Goal: Transaction & Acquisition: Purchase product/service

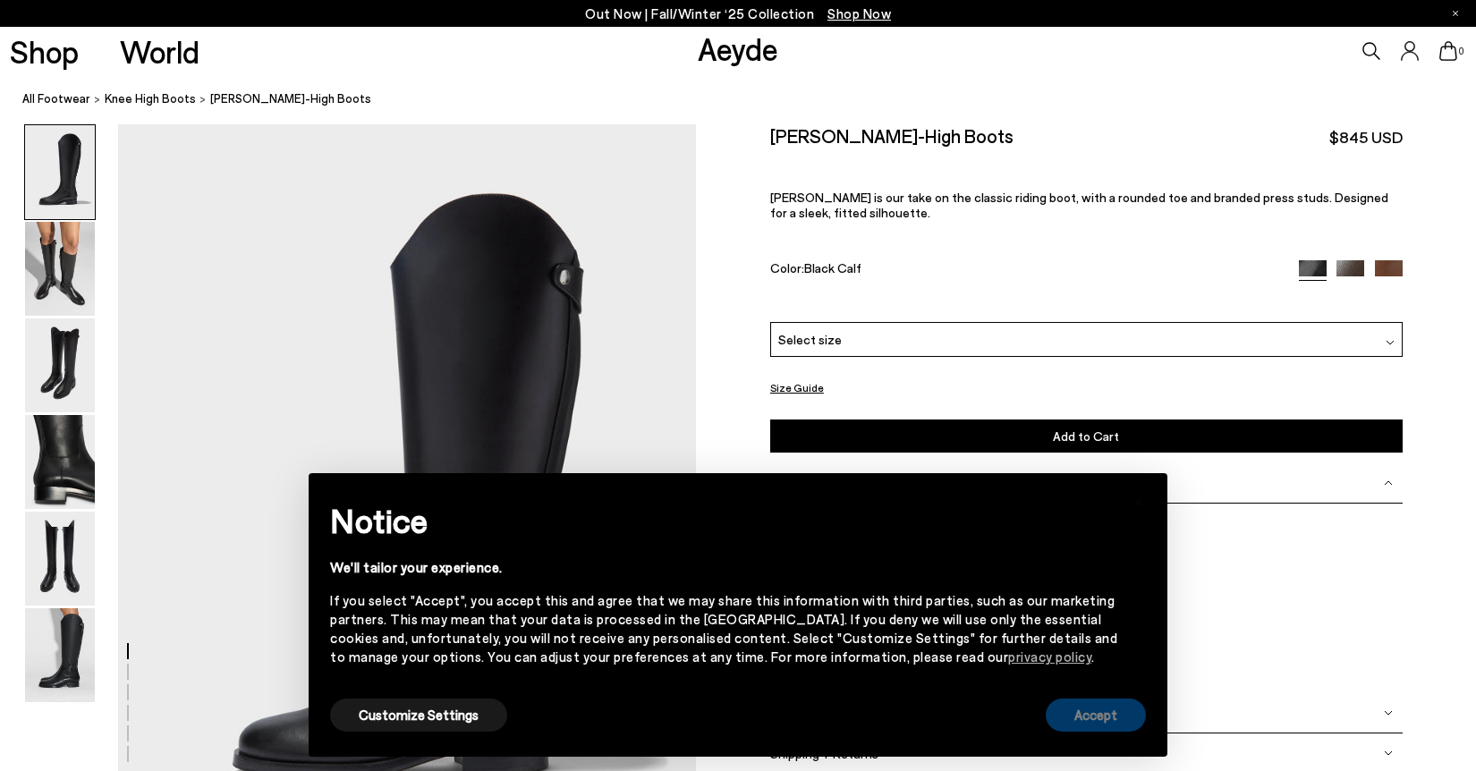
click at [1088, 717] on button "Accept" at bounding box center [1096, 715] width 100 height 33
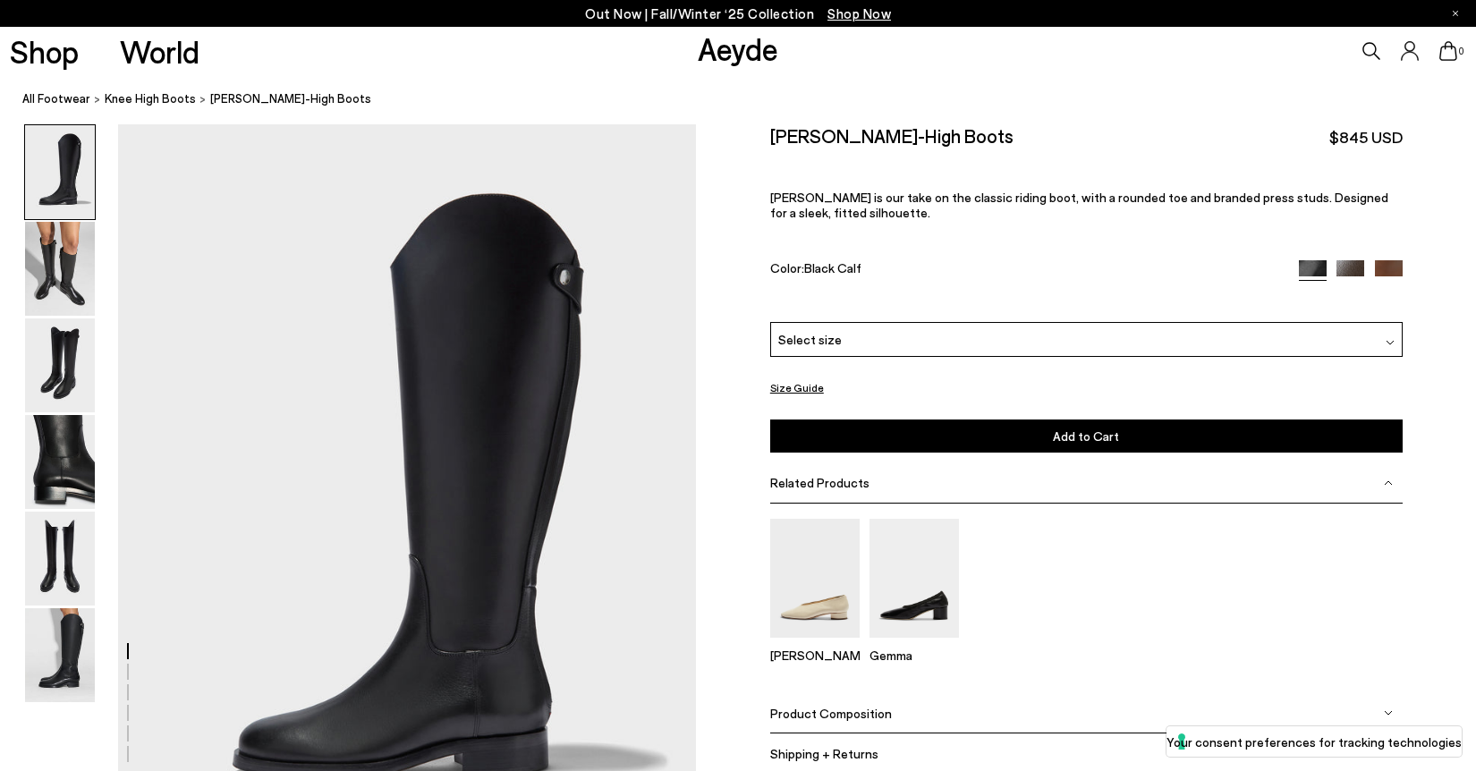
click at [1352, 267] on img at bounding box center [1350, 274] width 28 height 28
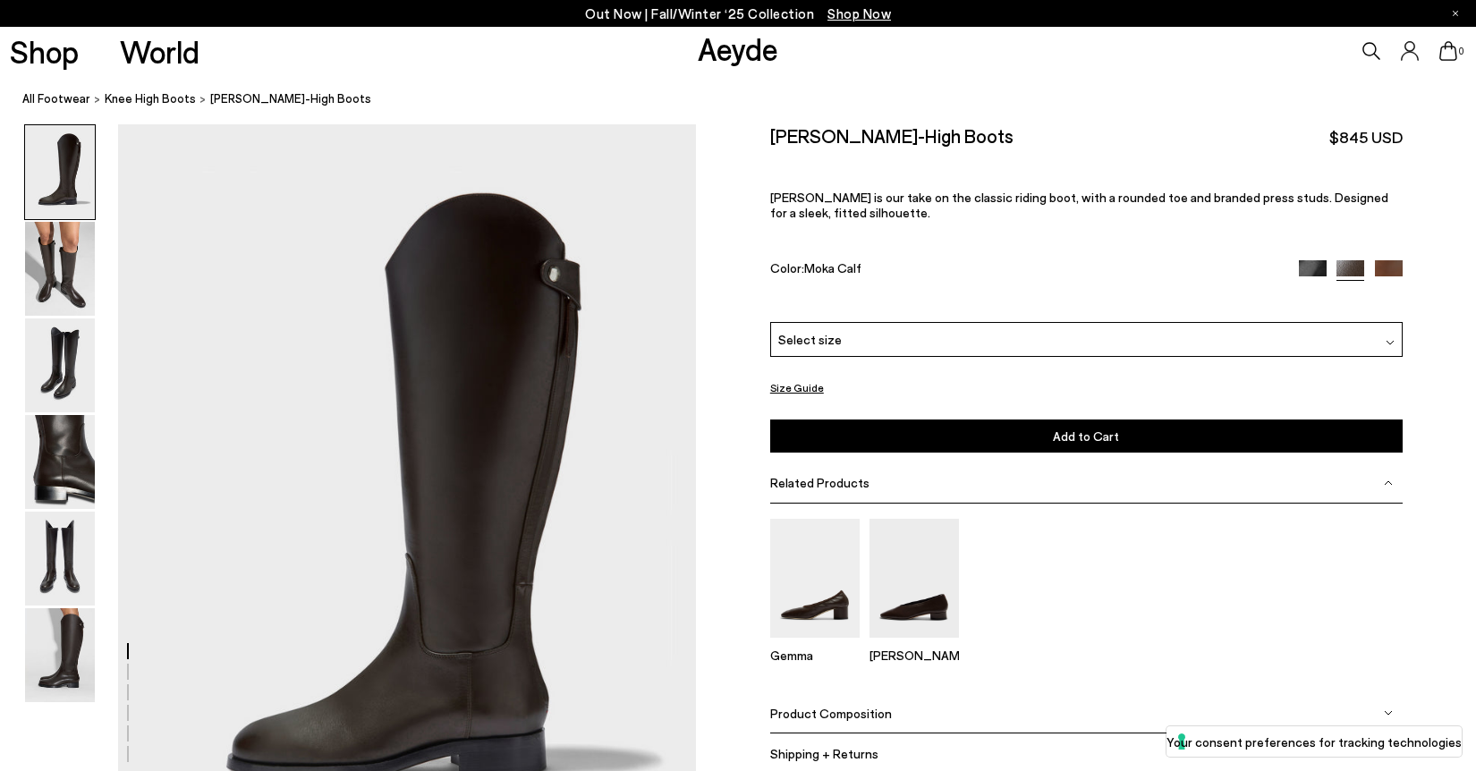
click at [1383, 272] on img at bounding box center [1389, 274] width 28 height 28
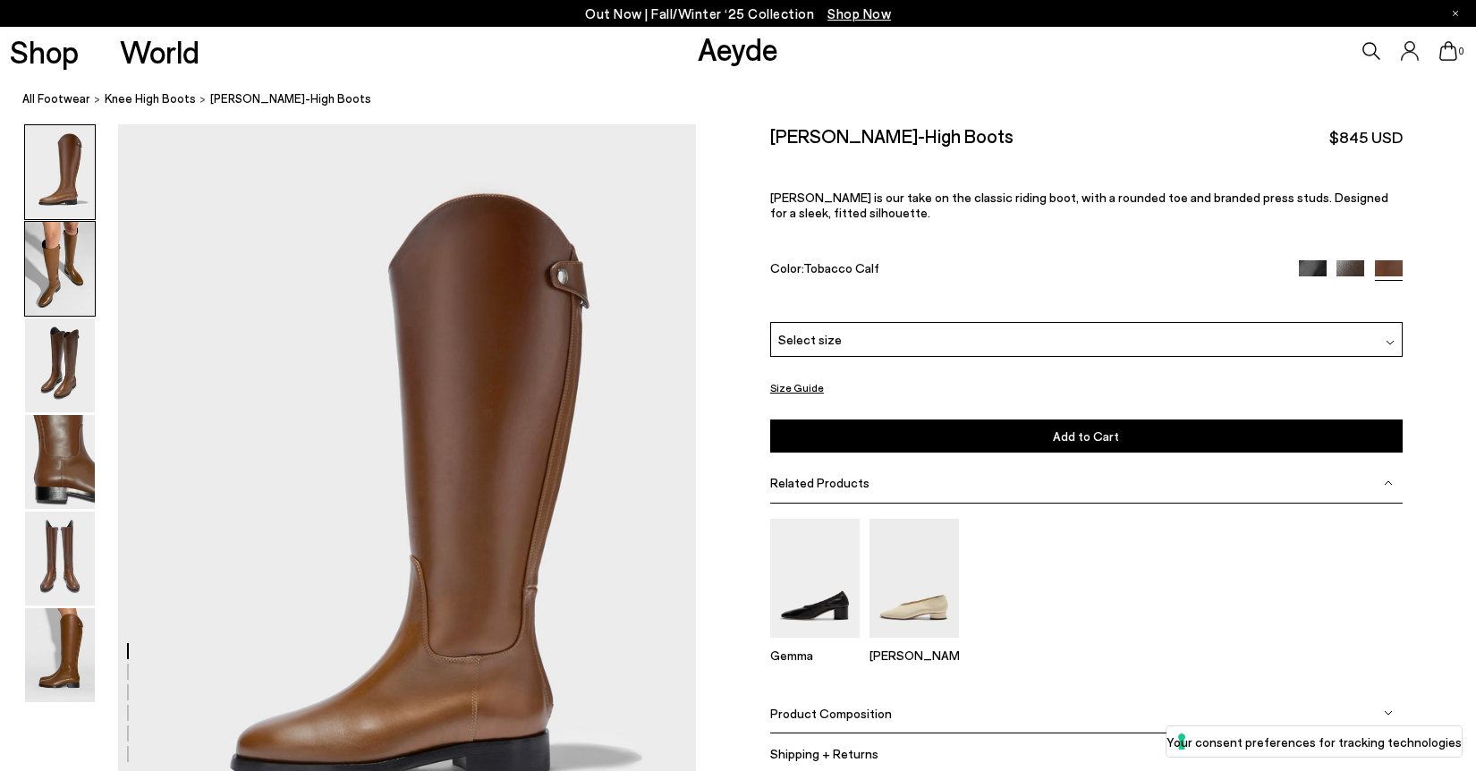
click at [68, 266] on img at bounding box center [60, 269] width 70 height 94
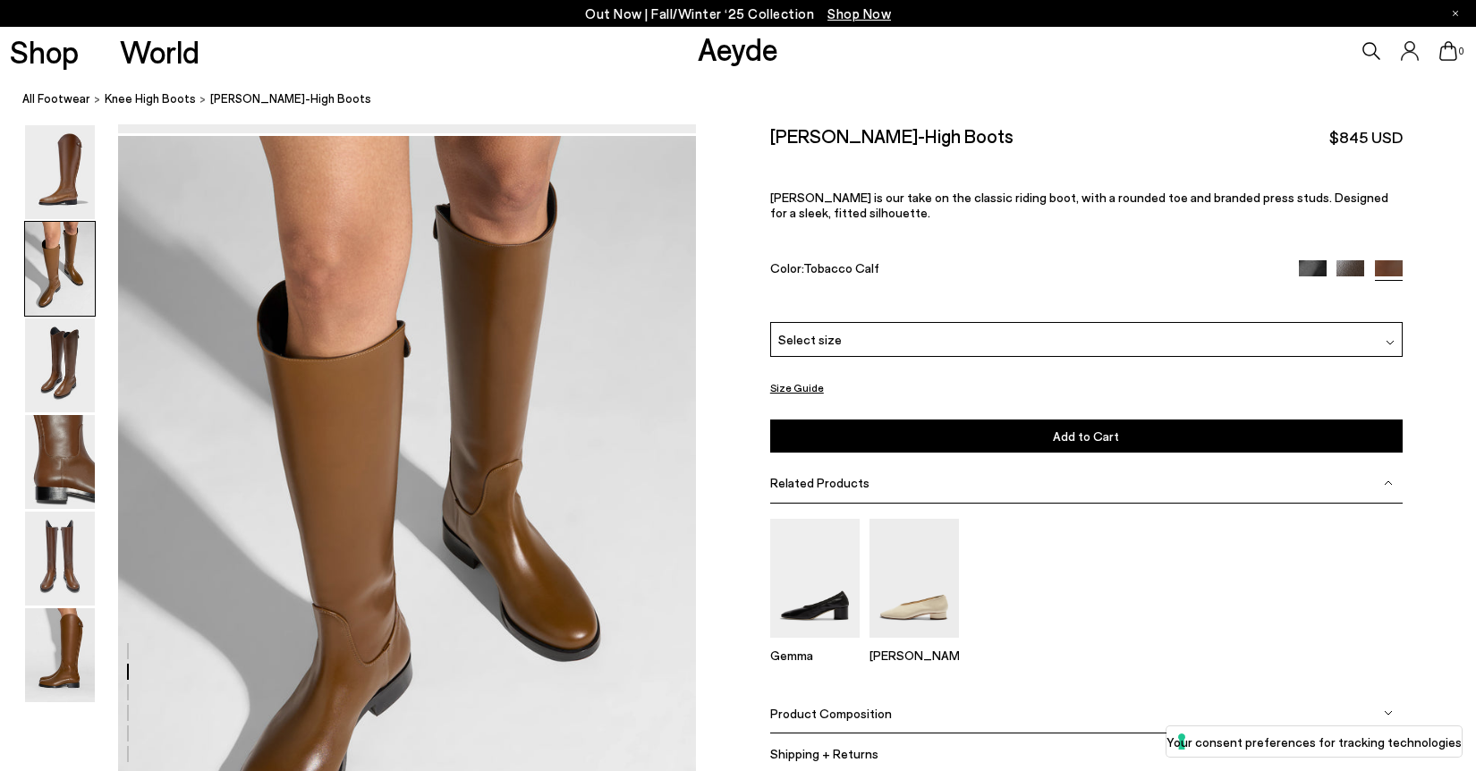
scroll to position [776, 0]
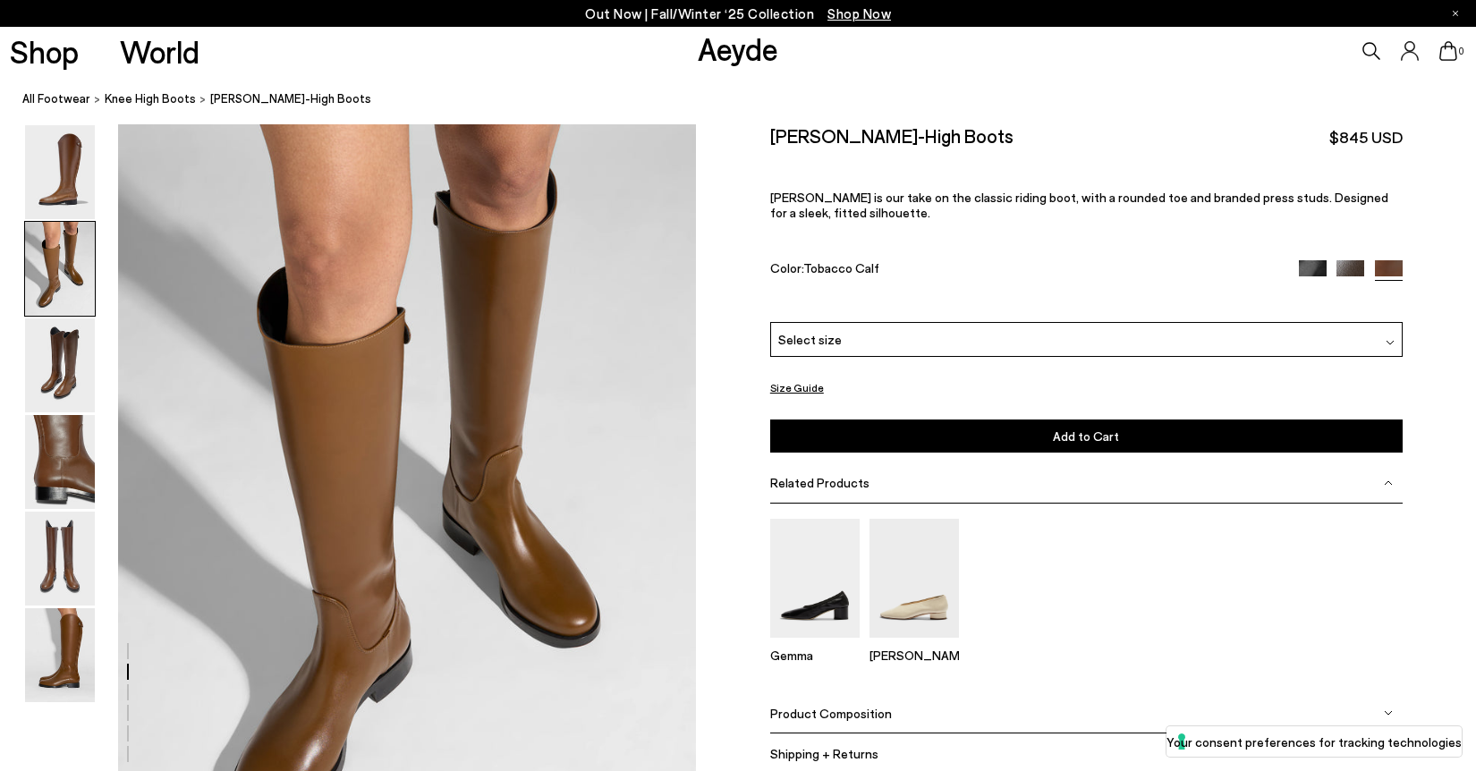
click at [1344, 266] on img at bounding box center [1350, 274] width 28 height 28
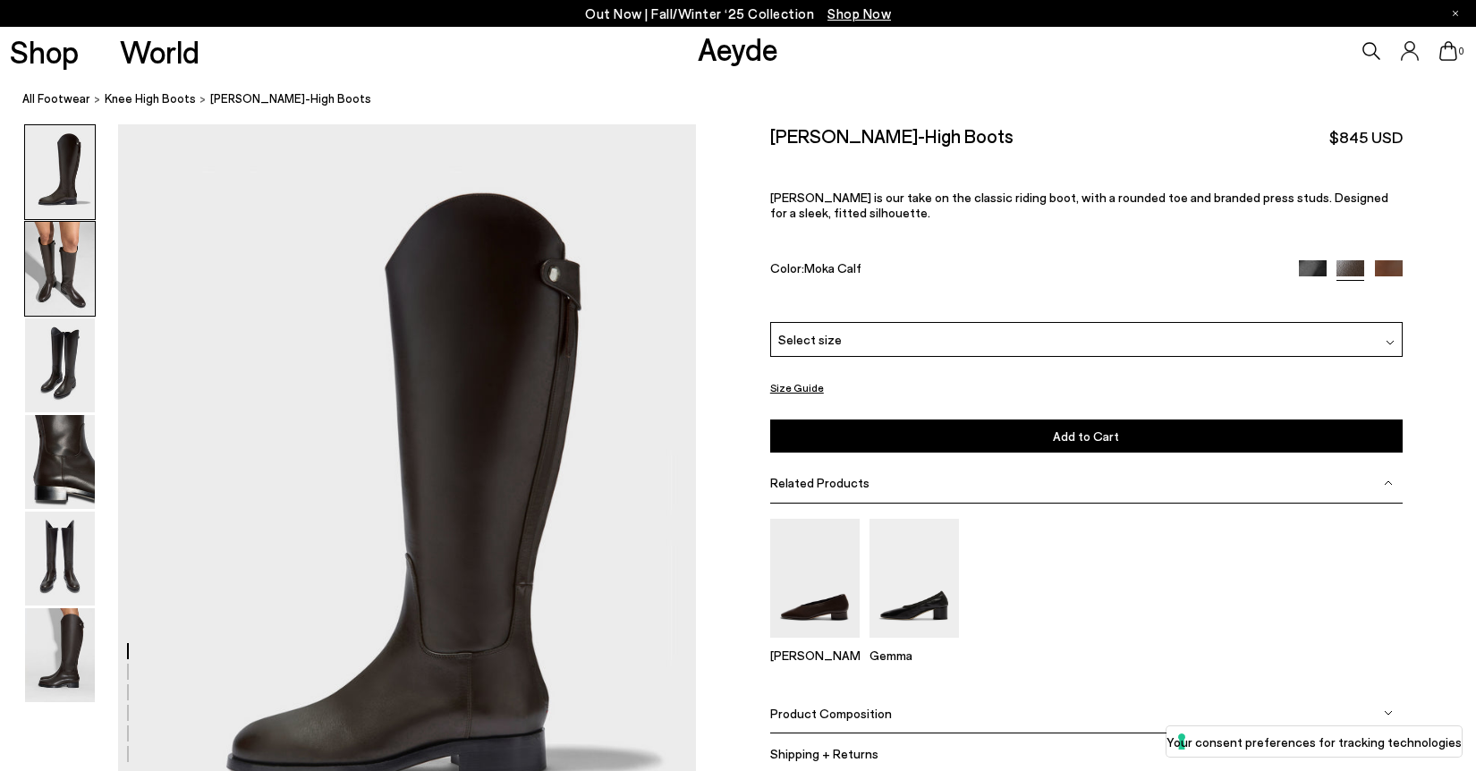
click at [71, 284] on img at bounding box center [60, 269] width 70 height 94
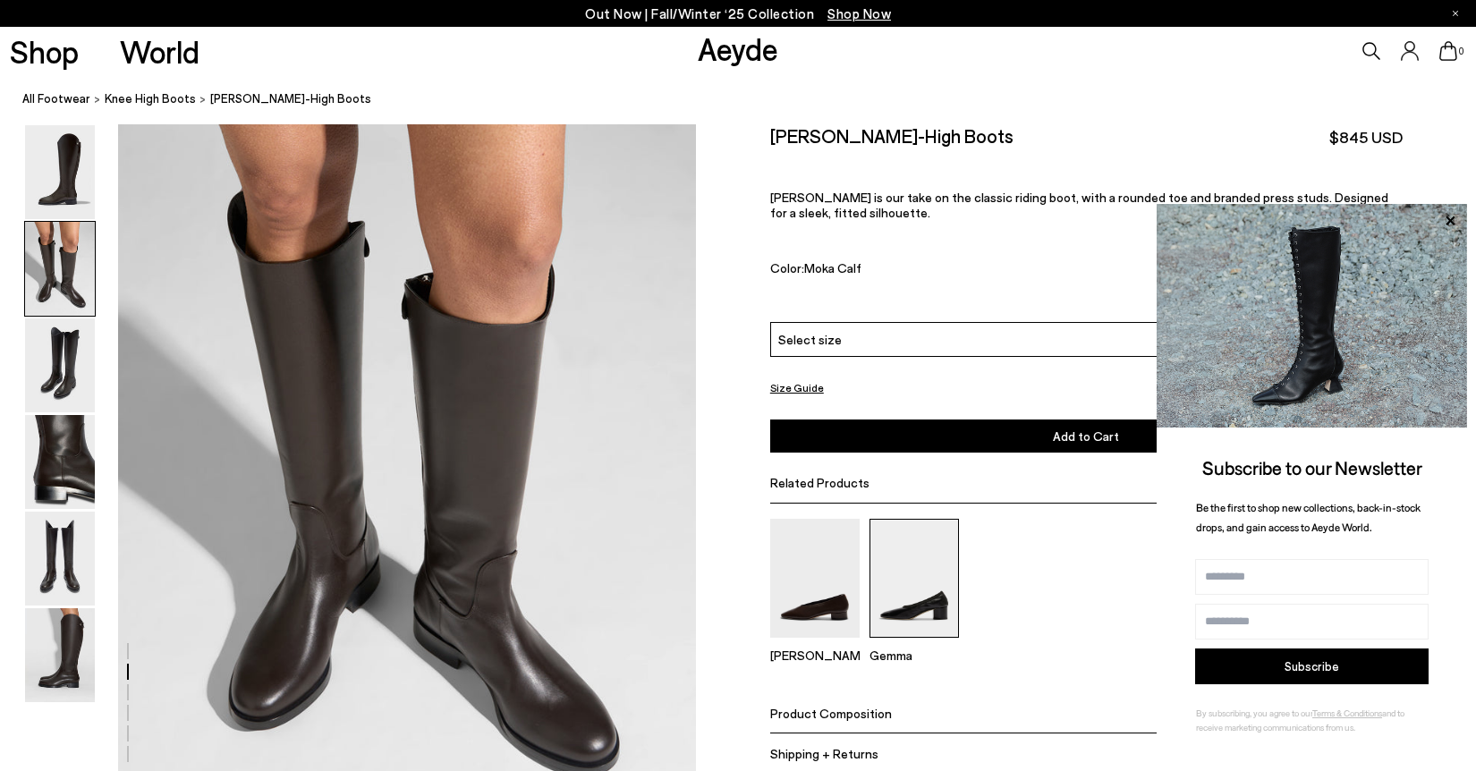
scroll to position [830, 0]
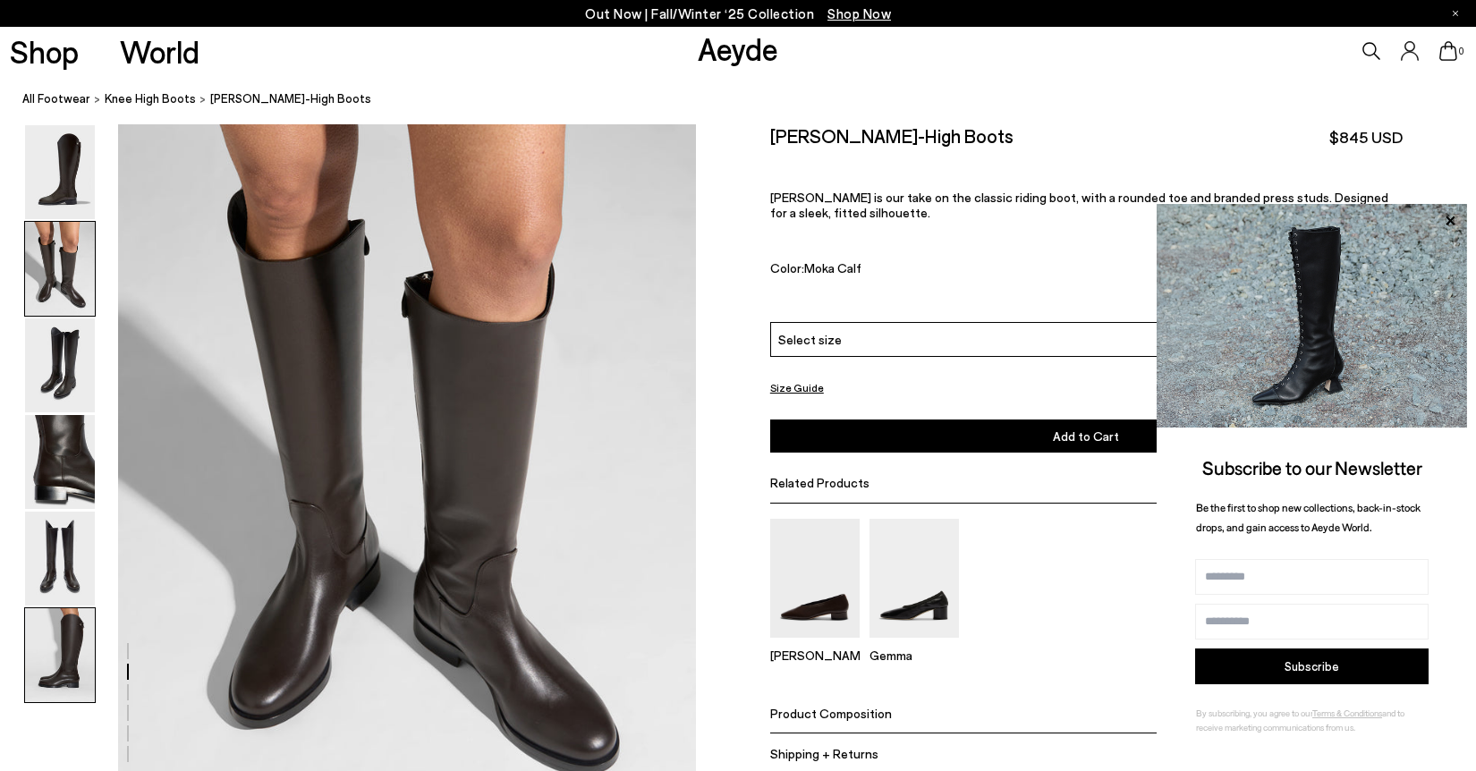
click at [48, 665] on img at bounding box center [60, 655] width 70 height 94
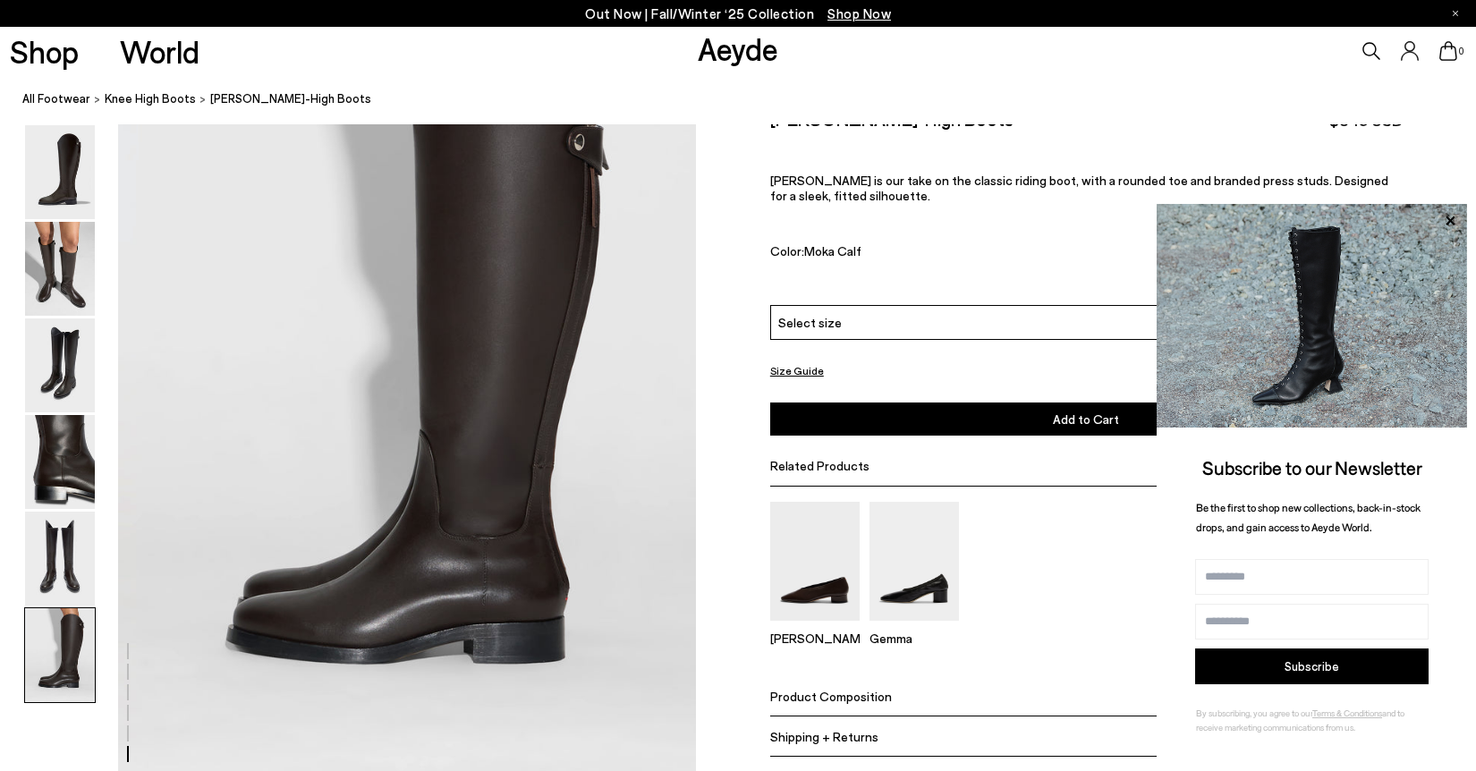
scroll to position [3980, 0]
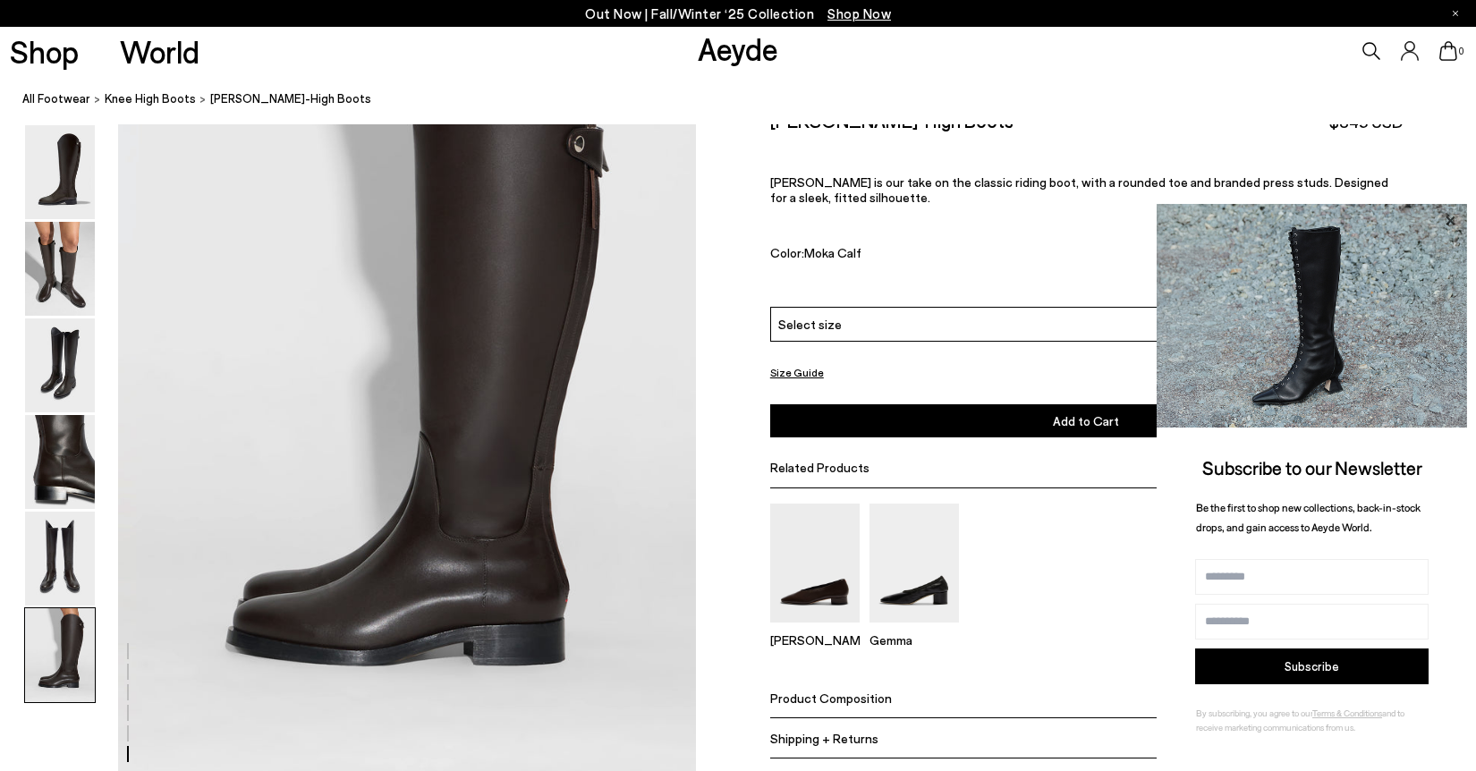
click at [1449, 217] on icon at bounding box center [1449, 220] width 23 height 23
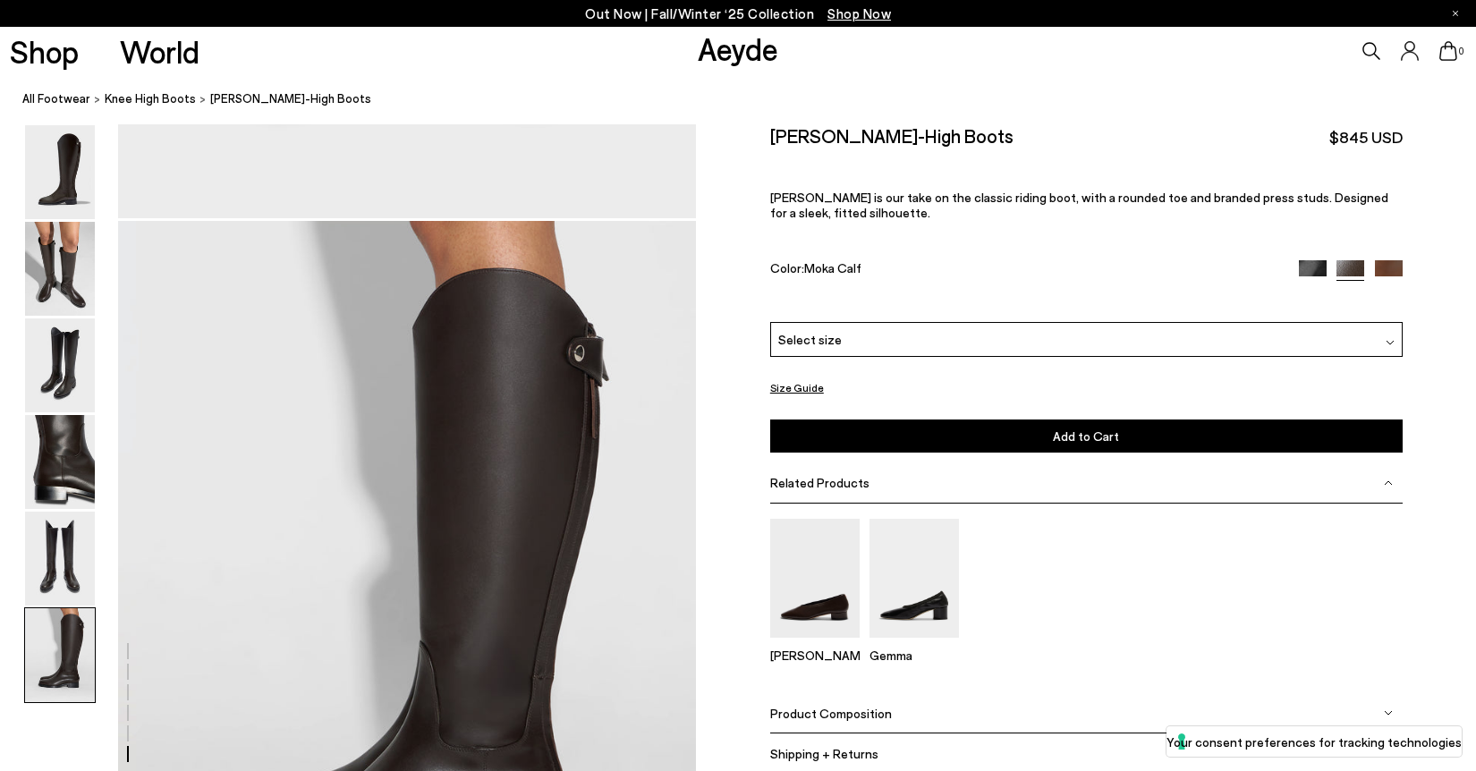
scroll to position [4709, 0]
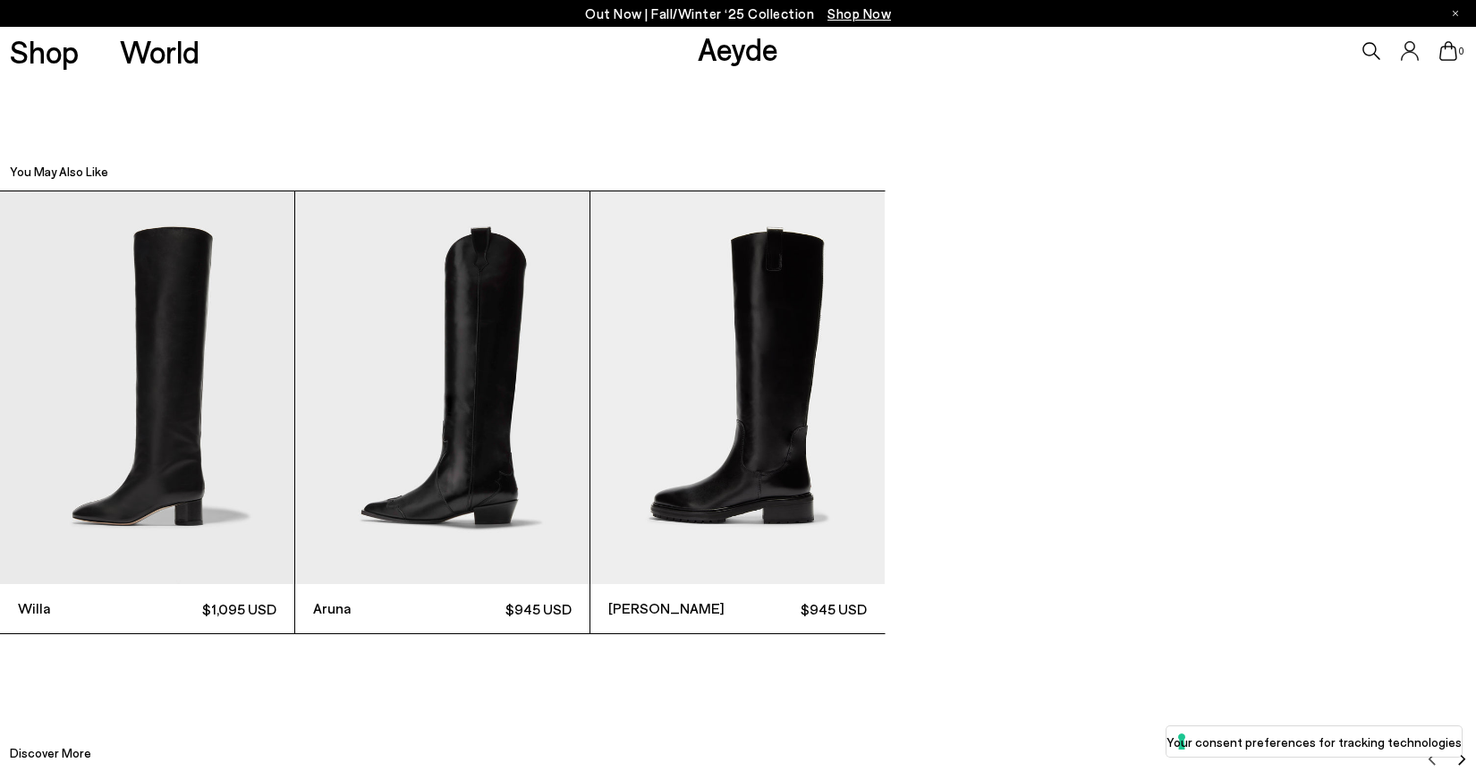
click at [813, 309] on img "3 / 3" at bounding box center [737, 387] width 294 height 393
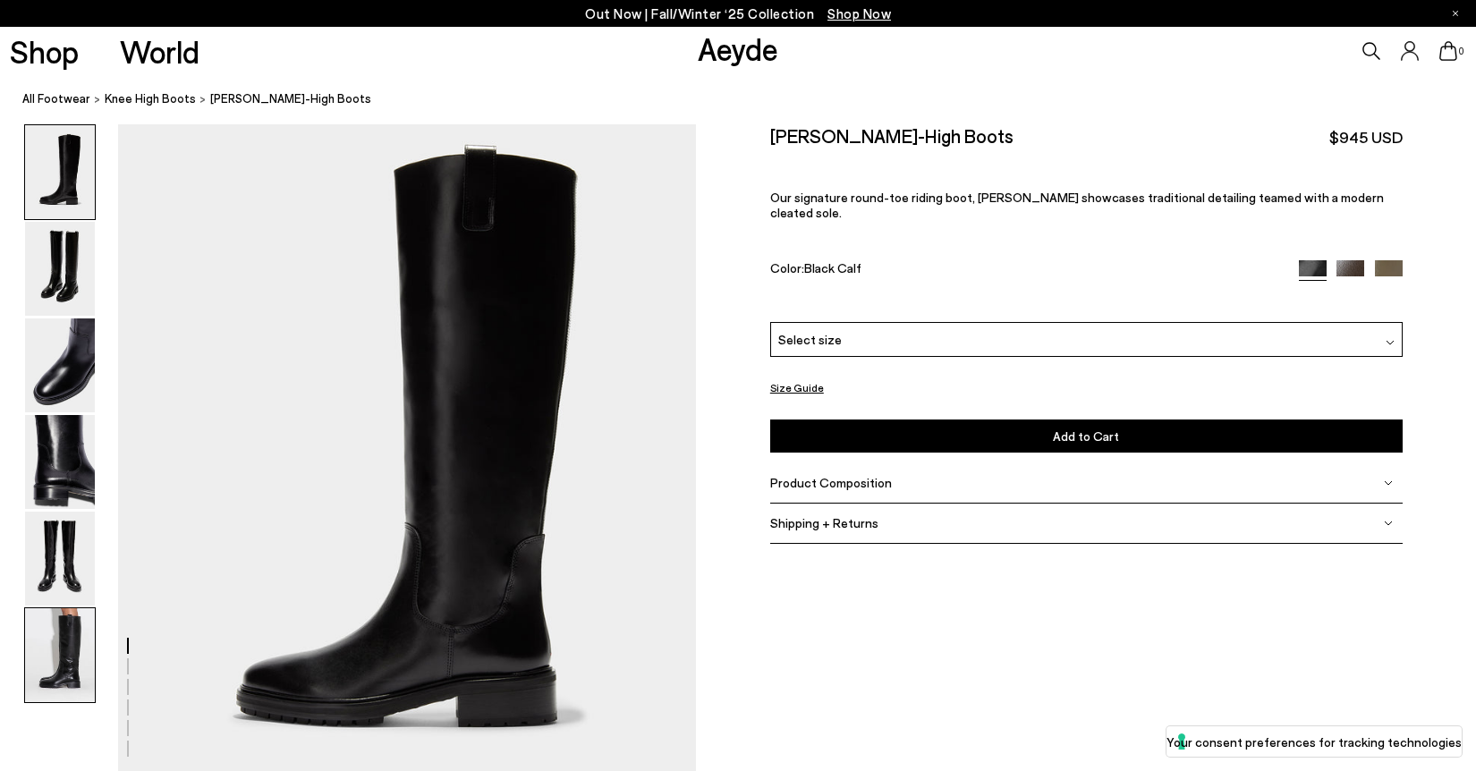
click at [47, 635] on img at bounding box center [60, 655] width 70 height 94
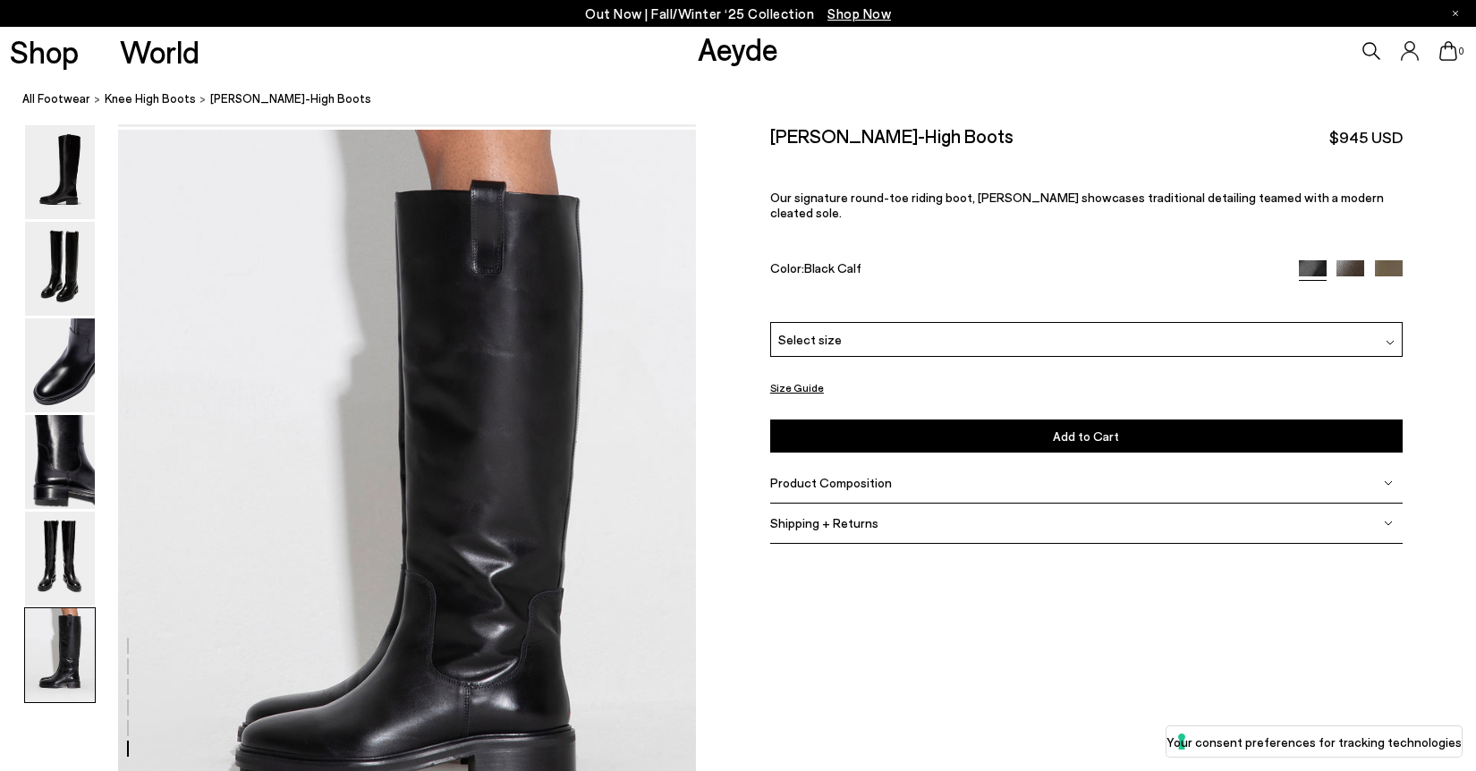
scroll to position [3734, 0]
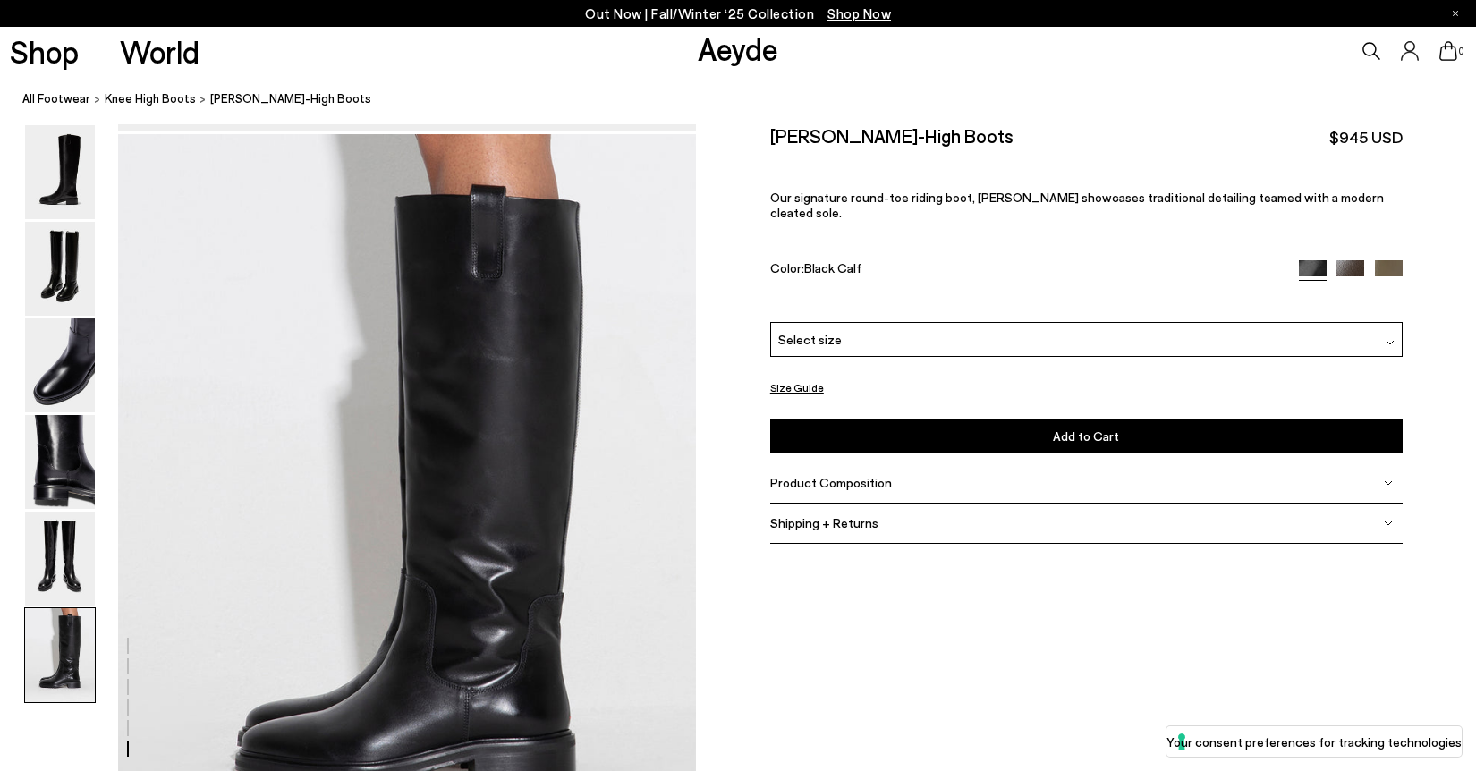
click at [985, 323] on div "Select size" at bounding box center [1086, 339] width 632 height 35
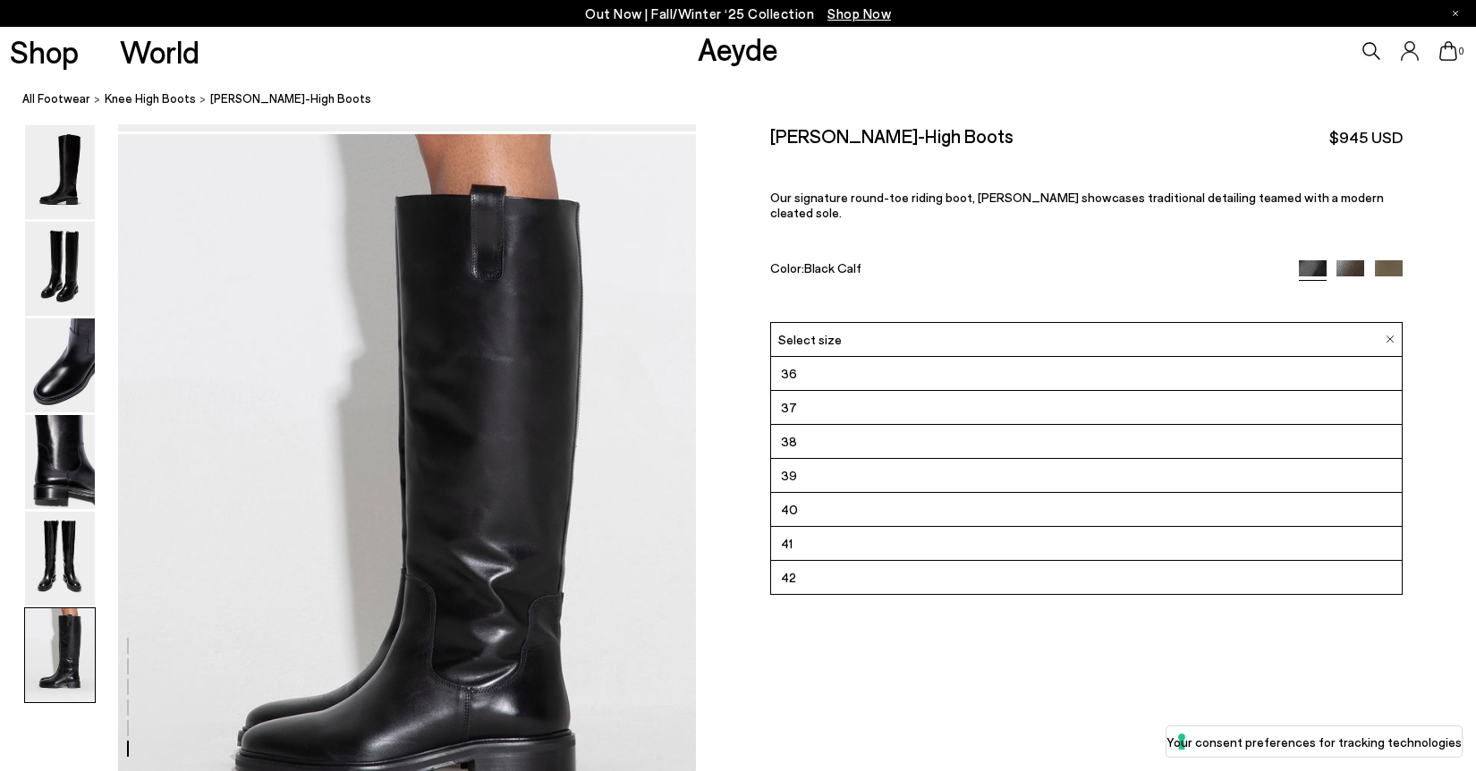
click at [872, 427] on li "38" at bounding box center [1086, 442] width 631 height 34
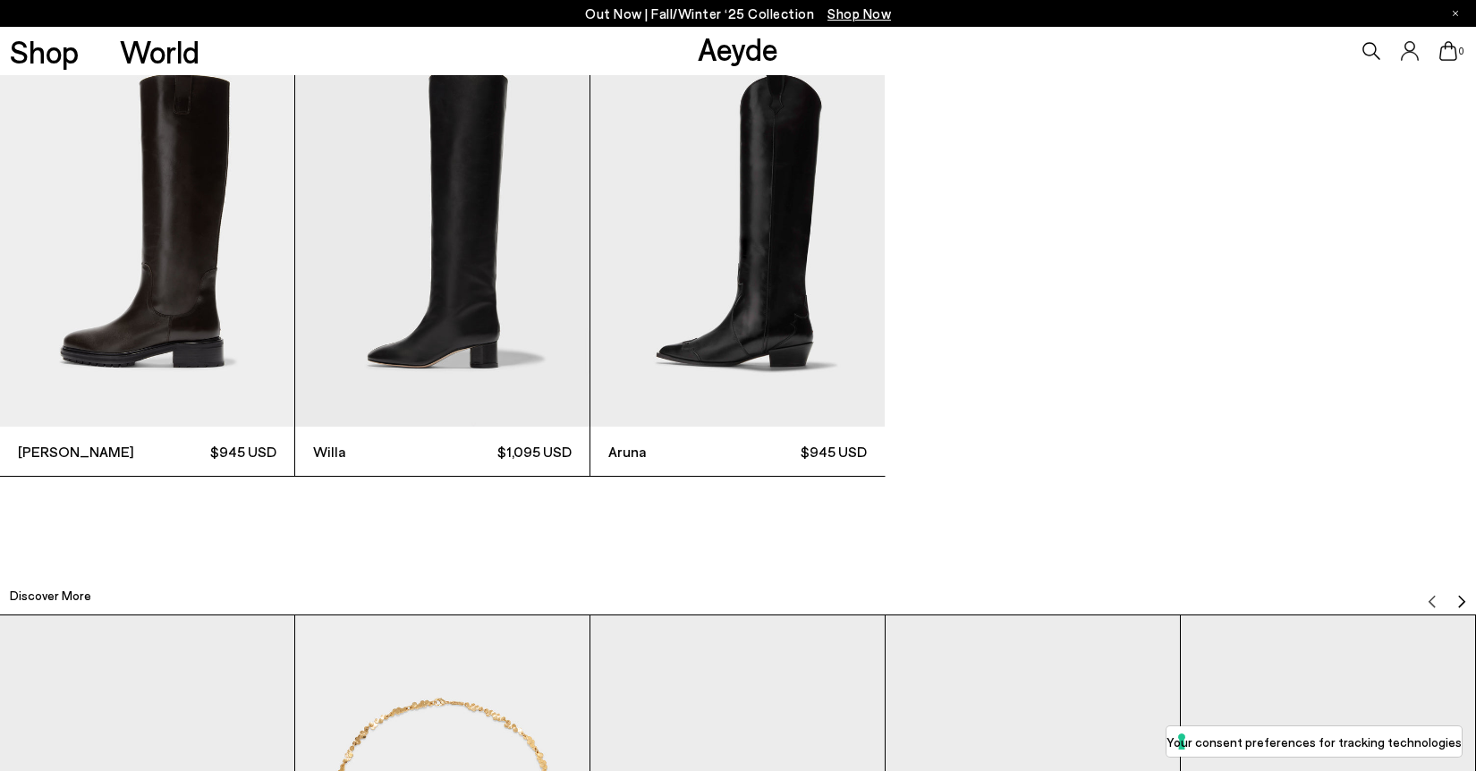
scroll to position [4555, 0]
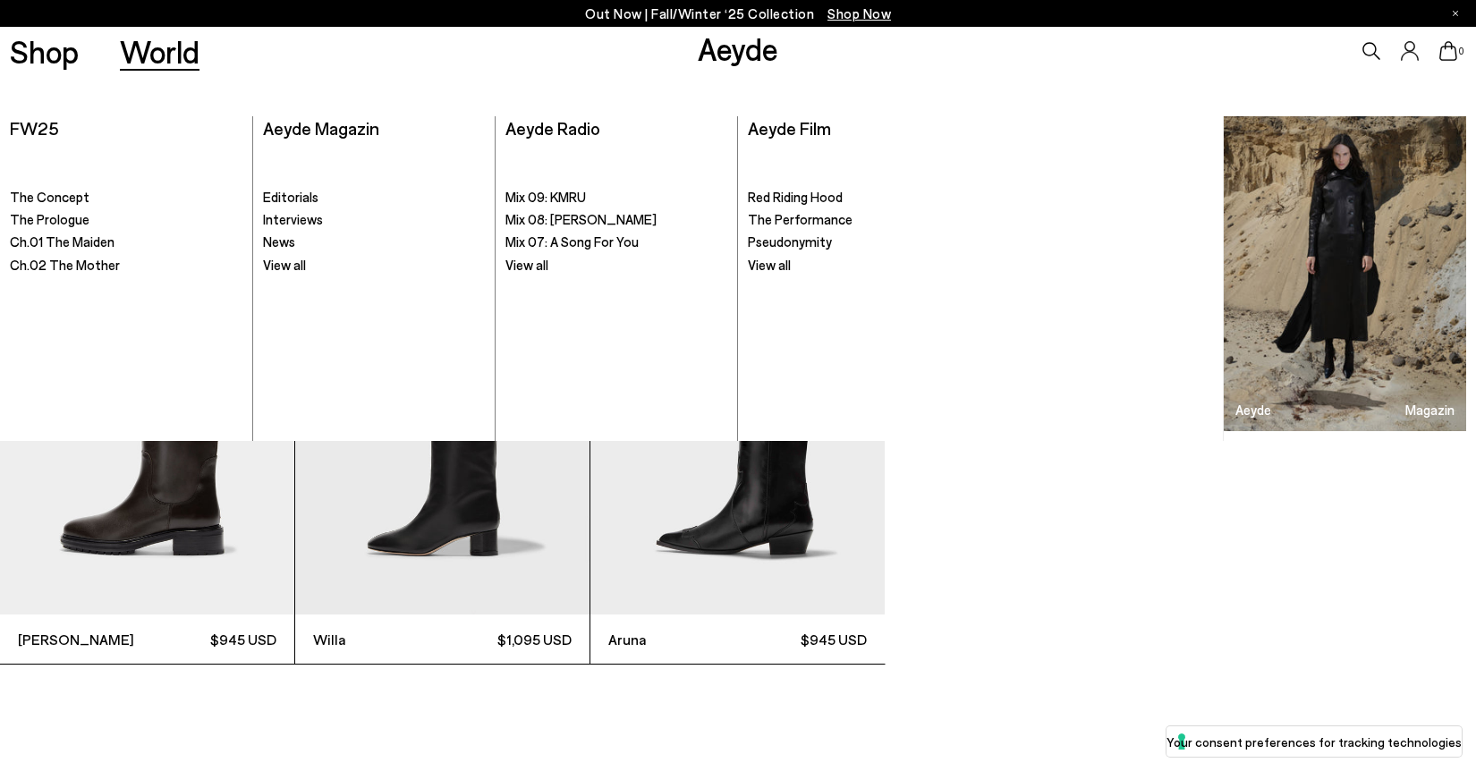
scroll to position [3734, 0]
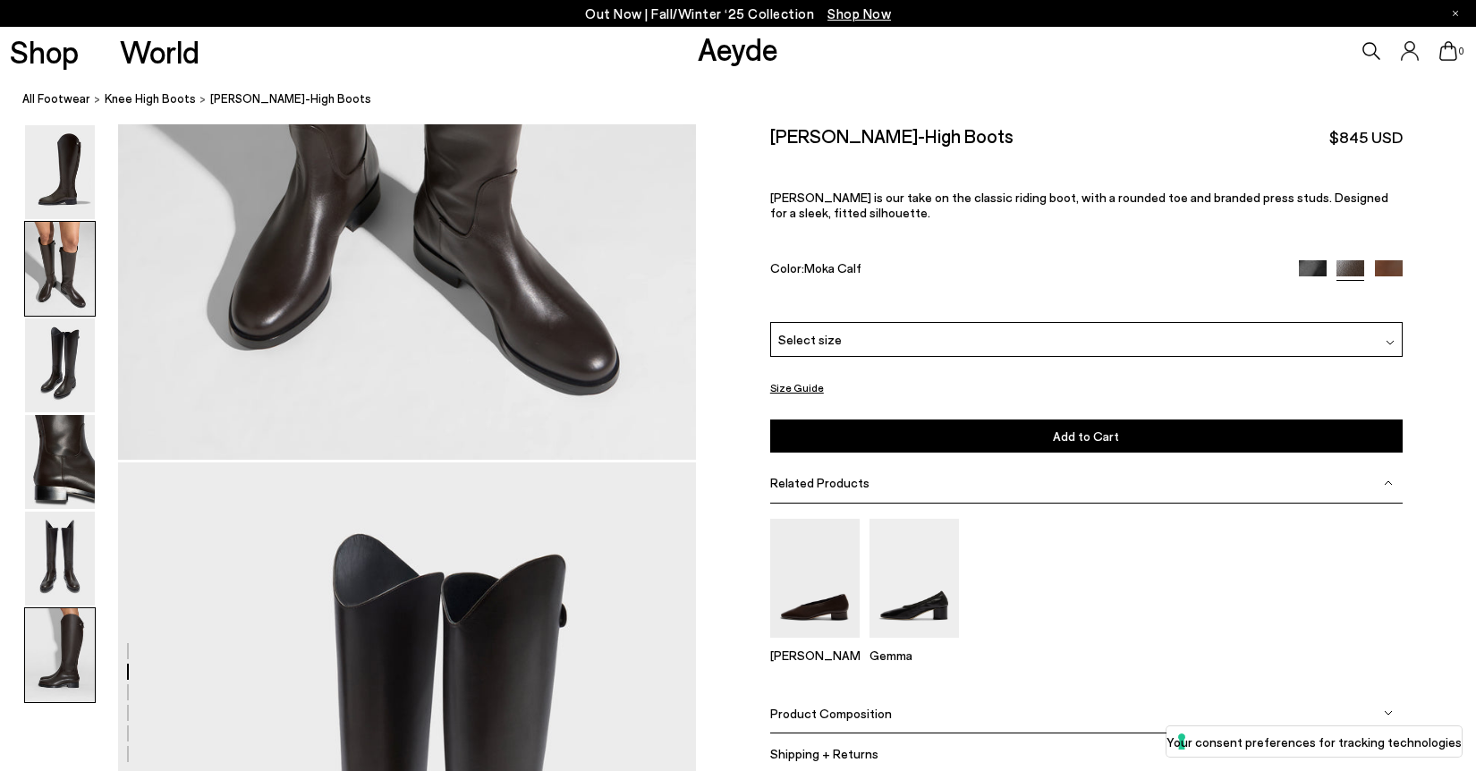
click at [73, 661] on img at bounding box center [60, 655] width 70 height 94
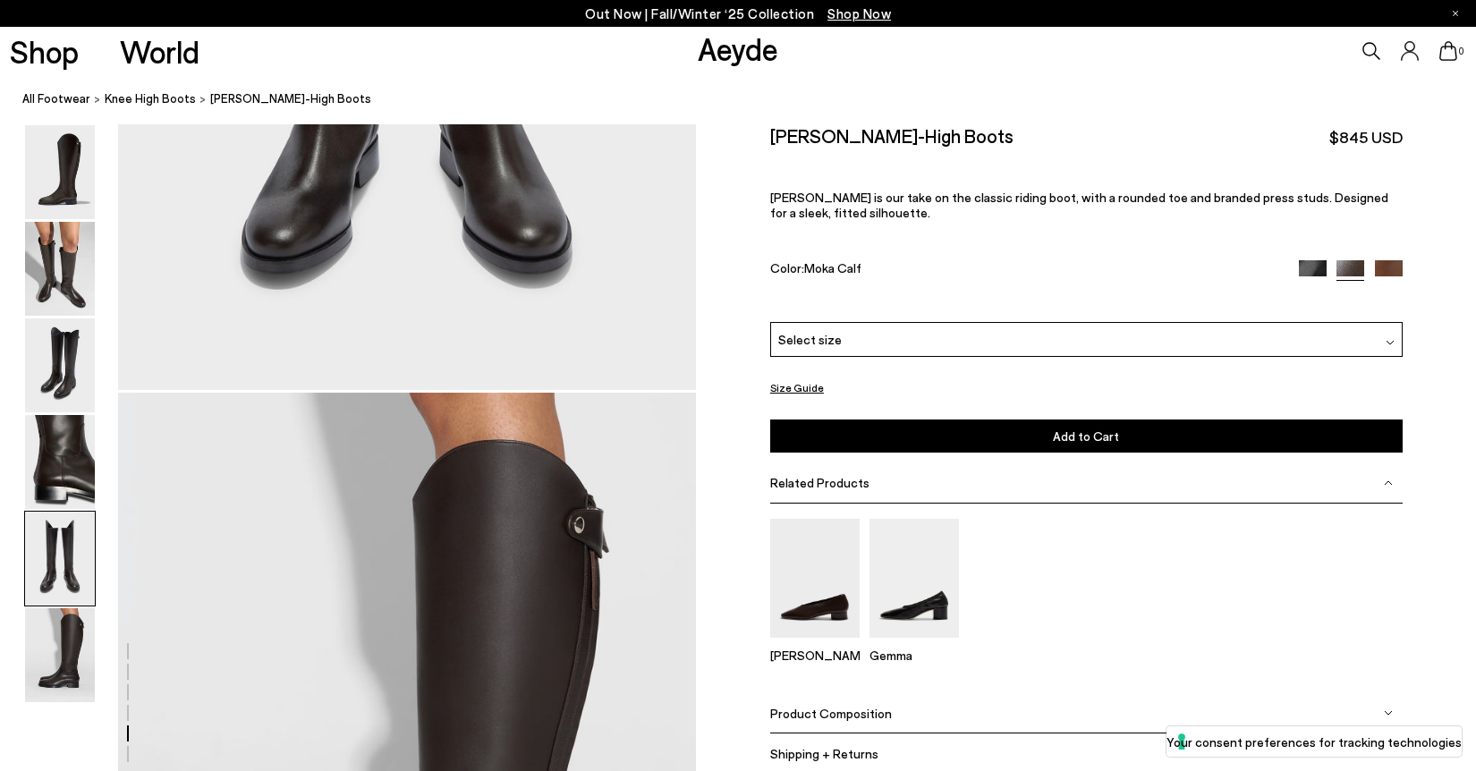
scroll to position [3375, 0]
